Goal: Information Seeking & Learning: Check status

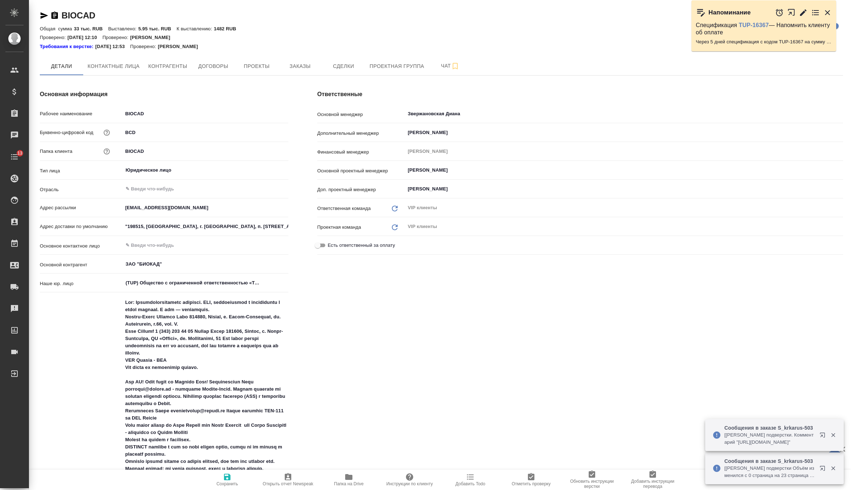
click at [305, 61] on button "Заказы" at bounding box center [299, 66] width 43 height 18
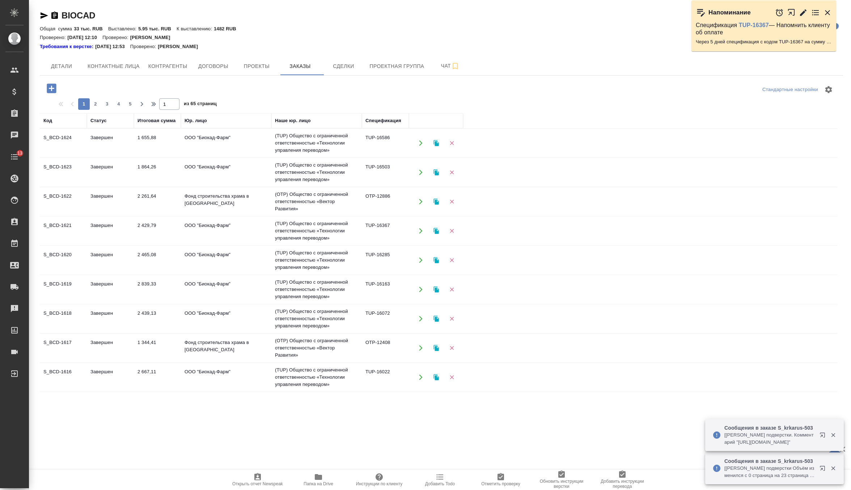
click at [173, 140] on td "1 655,88" at bounding box center [157, 143] width 47 height 25
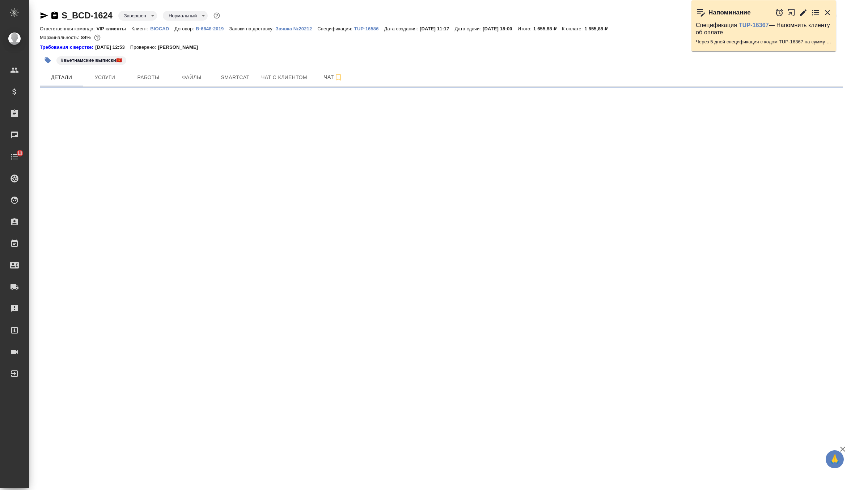
select select "RU"
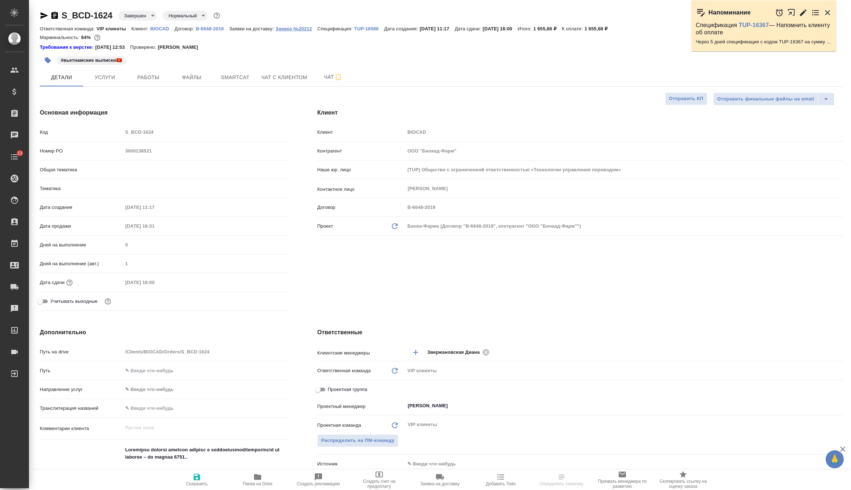
type textarea "x"
click at [298, 29] on p "Заявка №20212" at bounding box center [297, 28] width 42 height 5
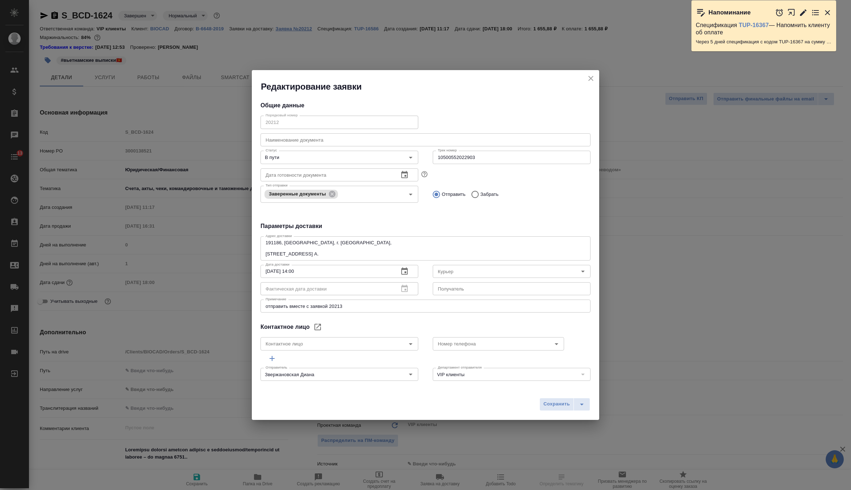
type textarea "x"
type input "Russian Post"
type input "Землеглядова Юлия"
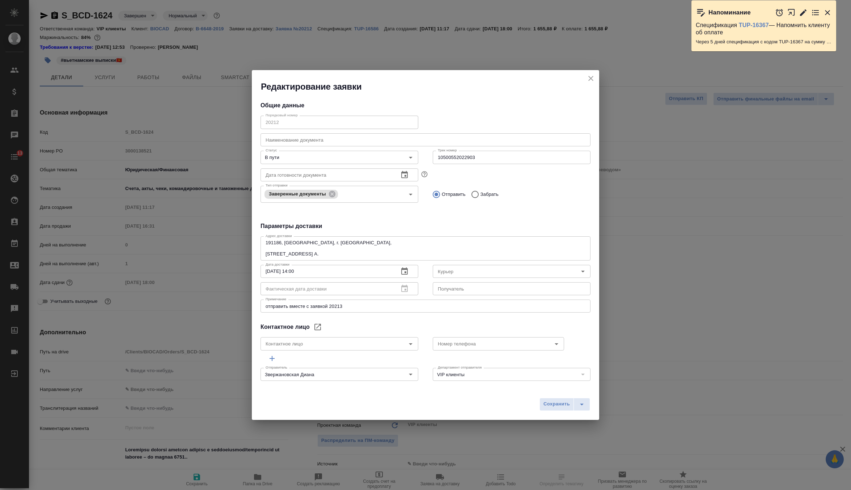
type input "+7(921) 750-49-12"
click at [455, 158] on input "10500552022903" at bounding box center [512, 157] width 158 height 13
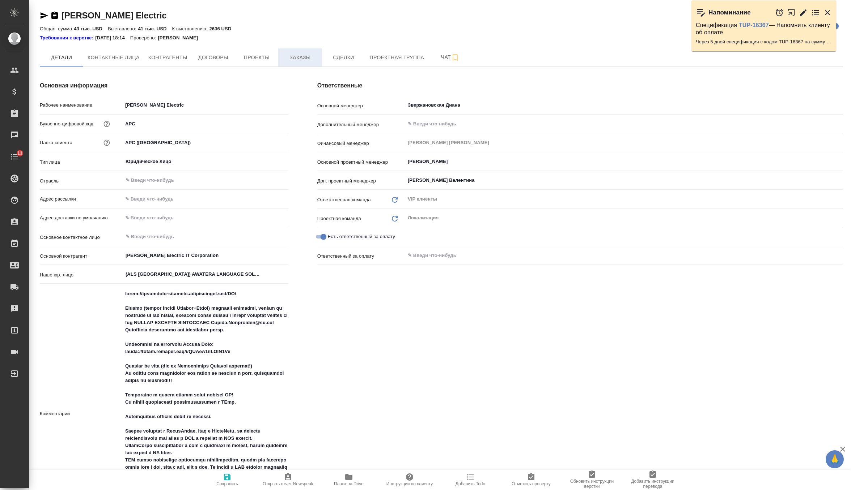
click at [296, 59] on span "Заказы" at bounding box center [299, 57] width 35 height 9
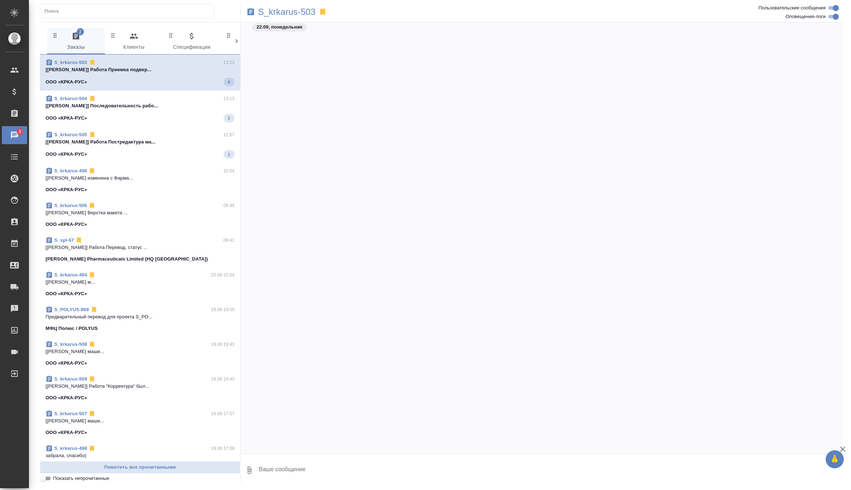
scroll to position [16010, 0]
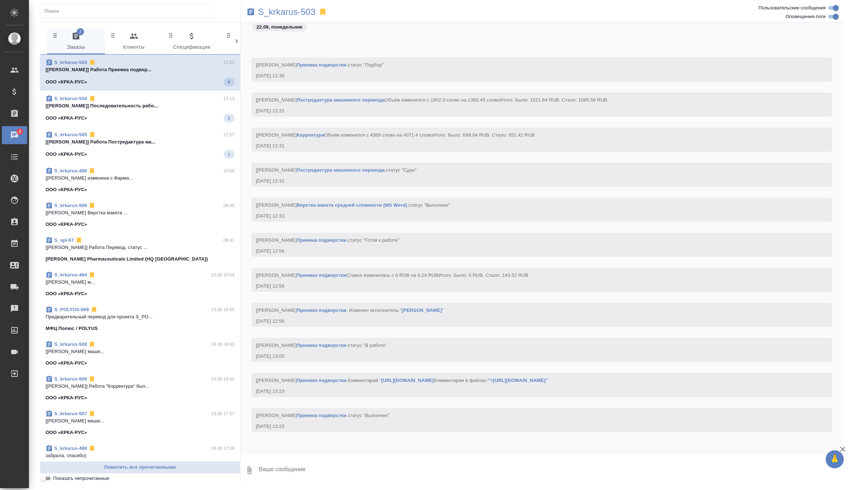
click at [149, 107] on p "[Арсеньева Вера] Последовательность рабо..." at bounding box center [140, 105] width 189 height 7
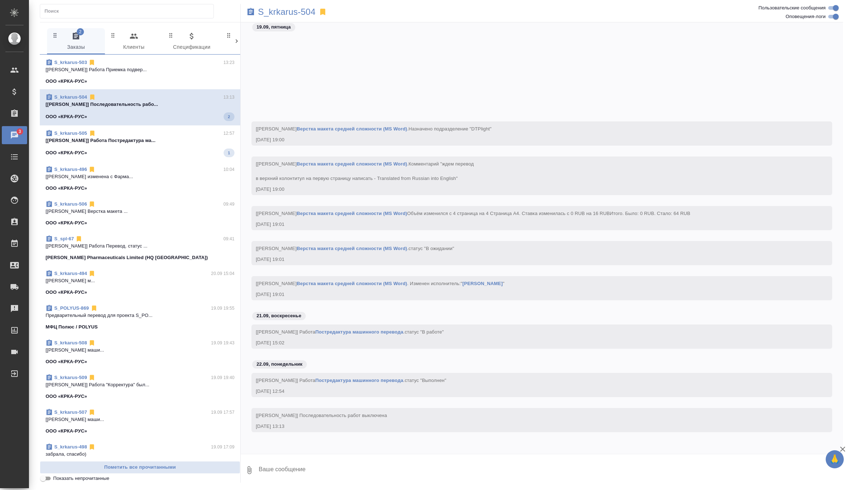
scroll to position [1816, 0]
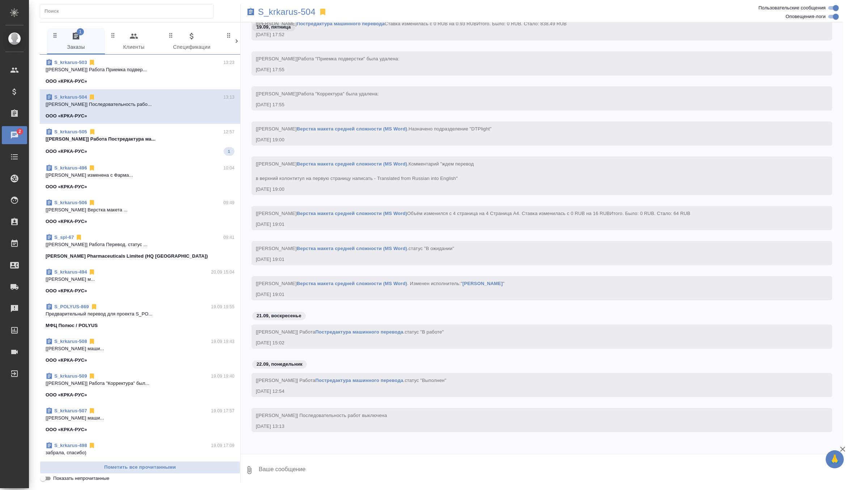
click at [162, 136] on p "[Комова Татьяна] Работа Постредактура ма..." at bounding box center [140, 139] width 189 height 7
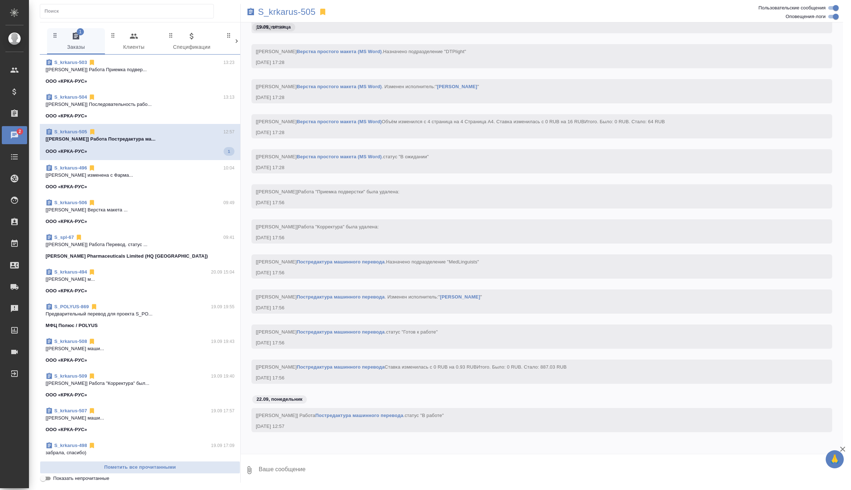
scroll to position [1606, 0]
click at [179, 76] on span "S_krkarus-504 13:30 https://drive.awatera.com/apps/files/fil... ООО «КРКА-РУС» 5" at bounding box center [140, 72] width 189 height 27
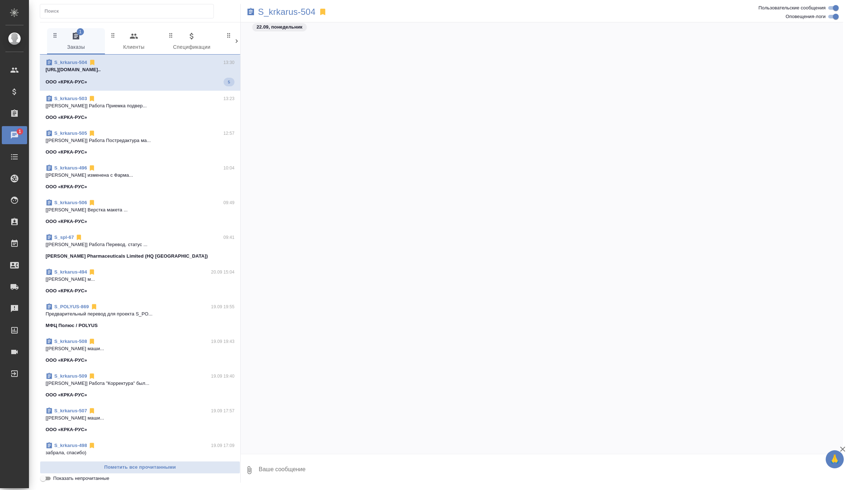
scroll to position [2057, 0]
